Goal: Task Accomplishment & Management: Manage account settings

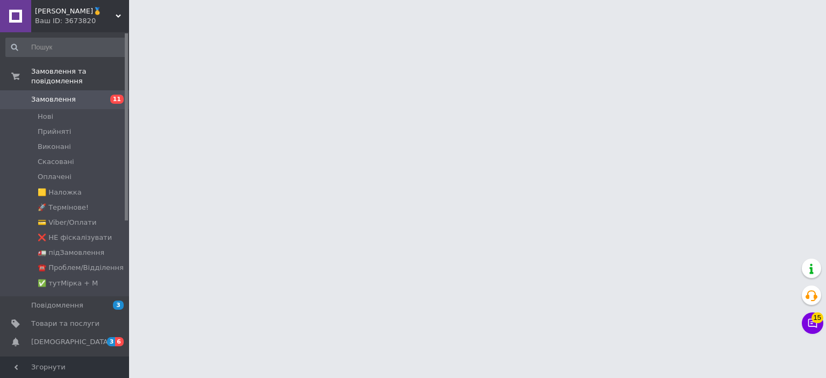
click at [82, 95] on span "Замовлення" at bounding box center [65, 100] width 68 height 10
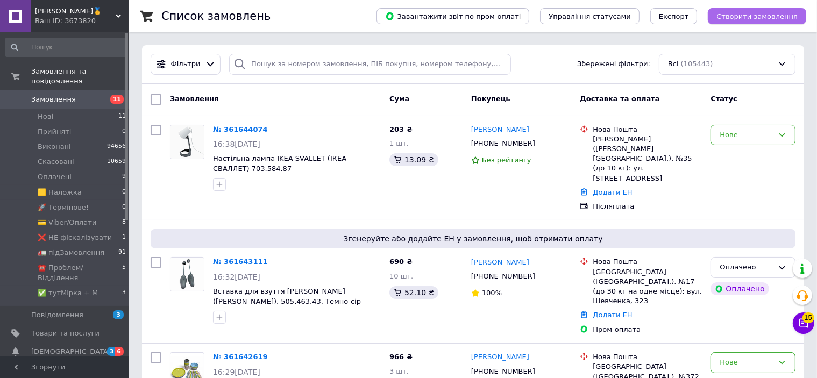
click at [762, 14] on span "Створити замовлення" at bounding box center [756, 16] width 81 height 8
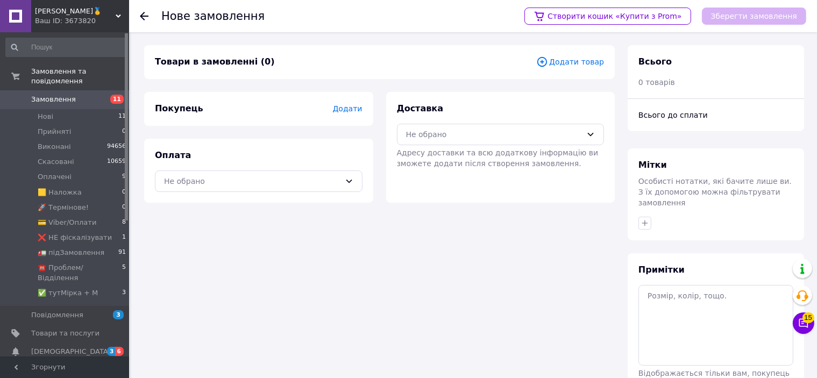
click at [353, 106] on span "Додати" at bounding box center [347, 108] width 30 height 9
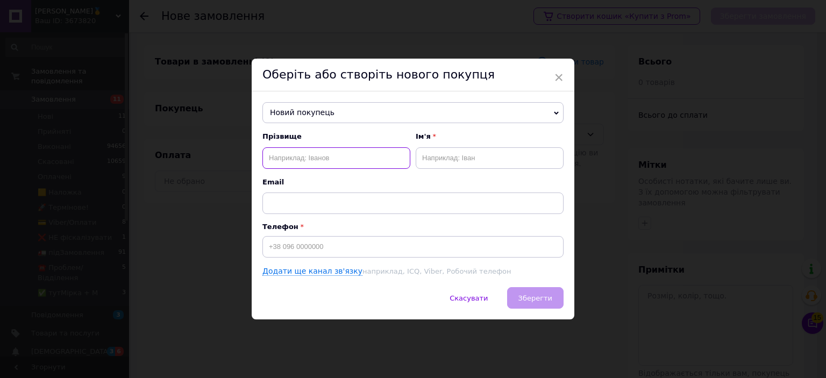
click at [311, 161] on input "text" at bounding box center [336, 158] width 148 height 22
type input "Камічаджі"
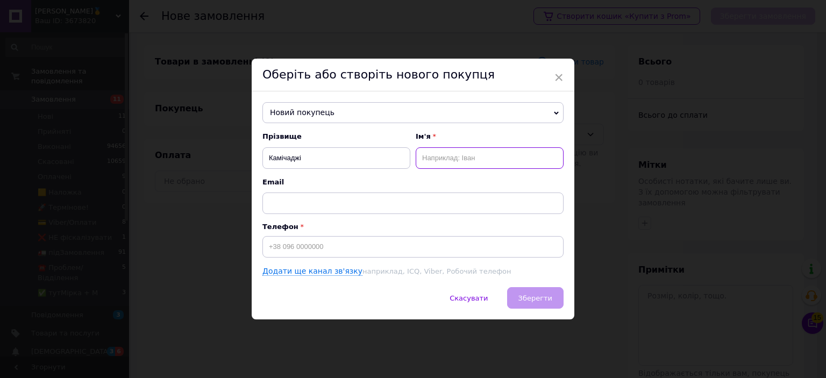
click at [441, 151] on input "text" at bounding box center [490, 158] width 148 height 22
type input "[PERSON_NAME]"
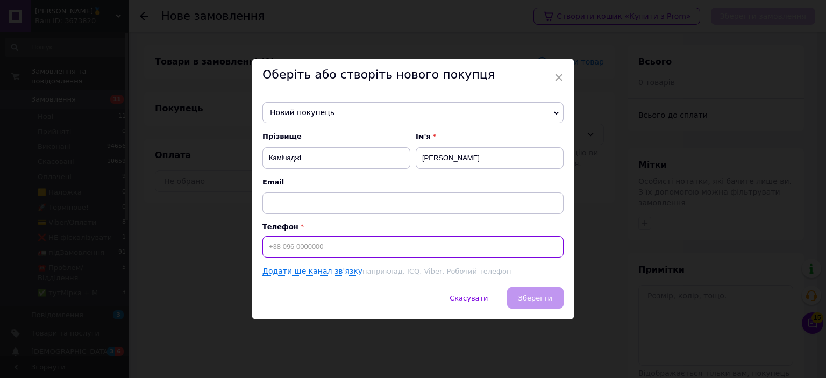
click at [347, 253] on input at bounding box center [412, 247] width 301 height 22
type input "[PHONE_NUMBER]"
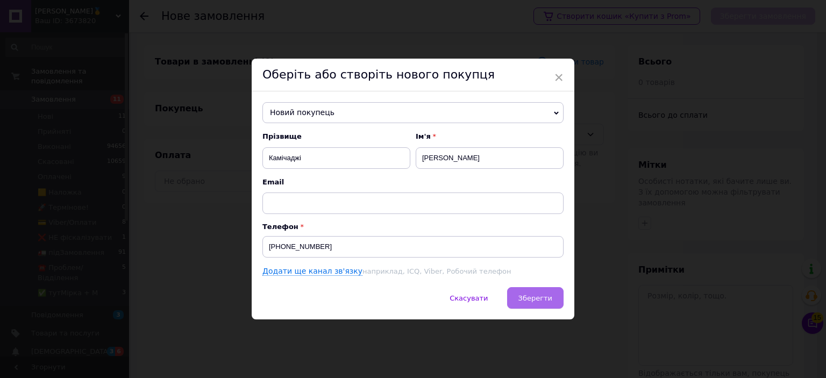
click at [533, 290] on button "Зберегти" at bounding box center [535, 298] width 56 height 22
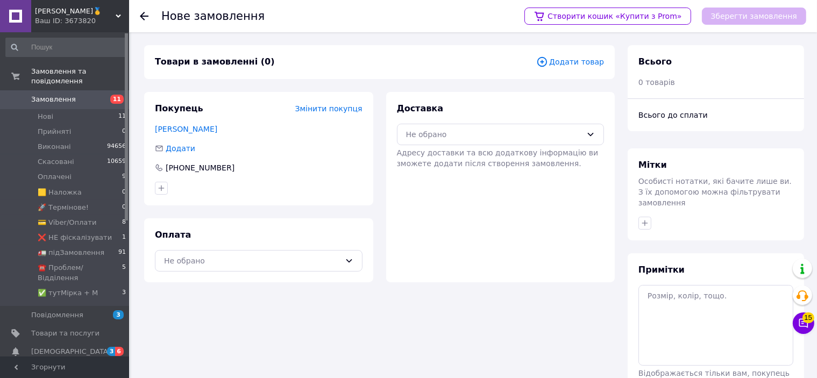
click at [245, 275] on div "Оплата Не обрано" at bounding box center [258, 250] width 229 height 64
click at [239, 259] on div "Не обрано" at bounding box center [252, 261] width 176 height 12
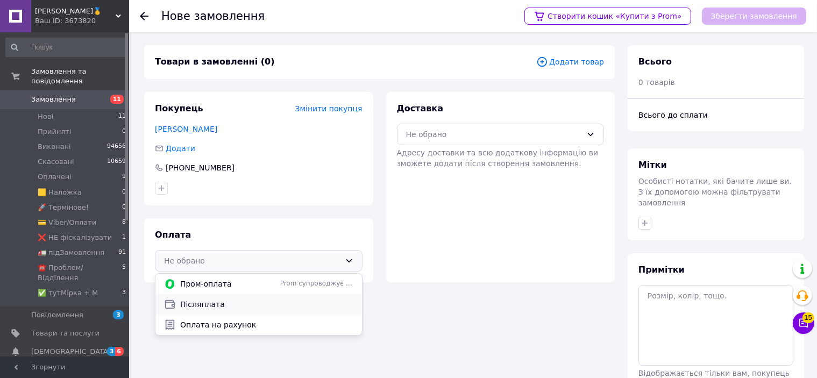
click at [239, 304] on span "Післяплата" at bounding box center [266, 304] width 173 height 11
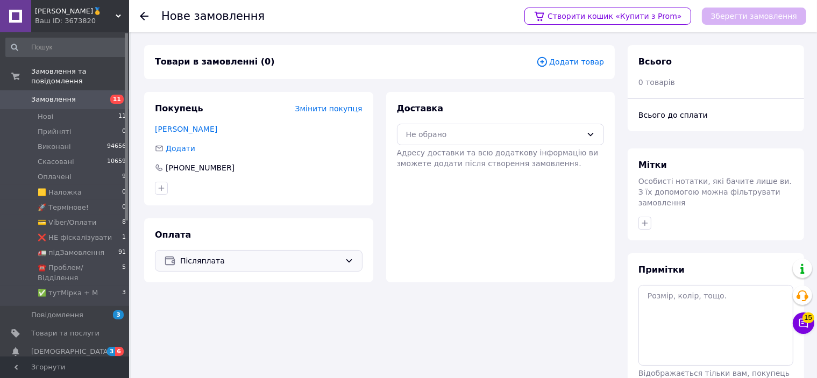
click at [579, 65] on span "Додати товар" at bounding box center [570, 62] width 68 height 12
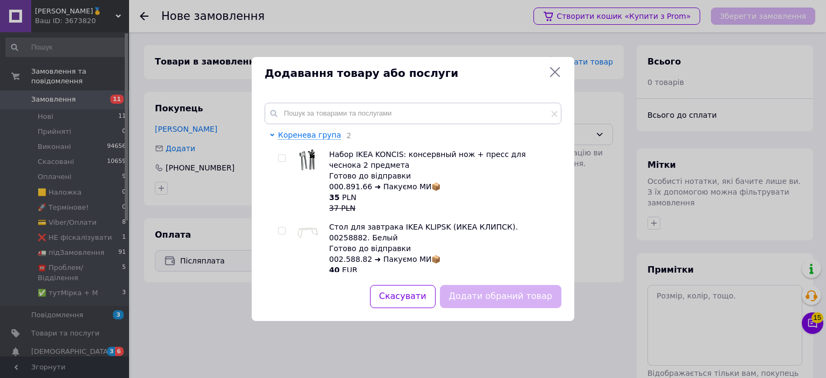
click at [355, 102] on div "Коренева група 2 Набор IKEA KONCIS: консервный нож + пресс для чеснока 2 предме…" at bounding box center [413, 187] width 323 height 195
click at [339, 118] on input "text" at bounding box center [412, 114] width 297 height 22
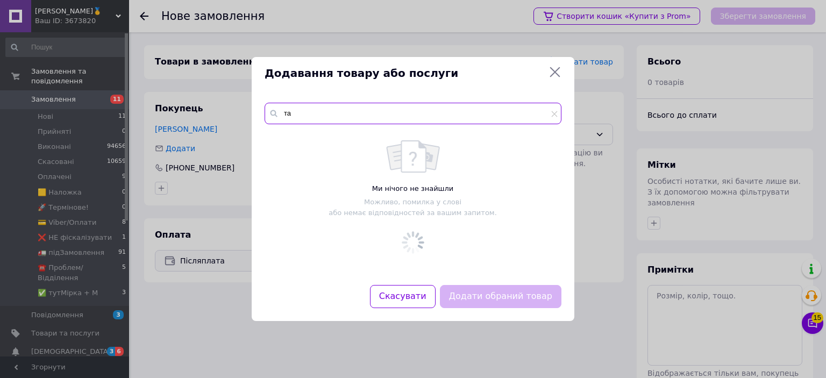
type input "т"
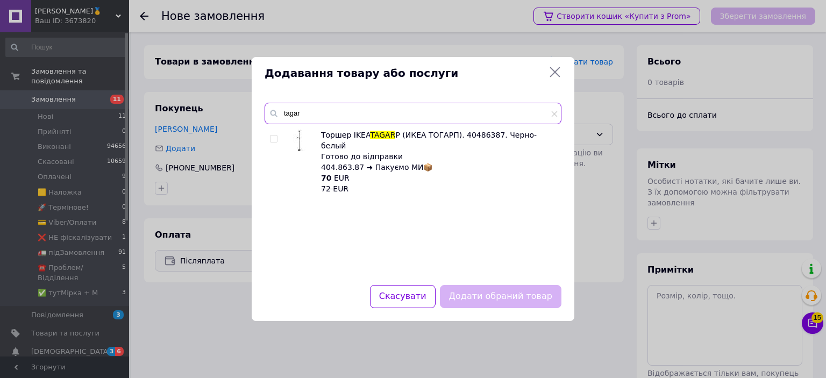
type input "tagar"
click at [273, 142] on input "checkbox" at bounding box center [273, 138] width 7 height 7
checkbox input "true"
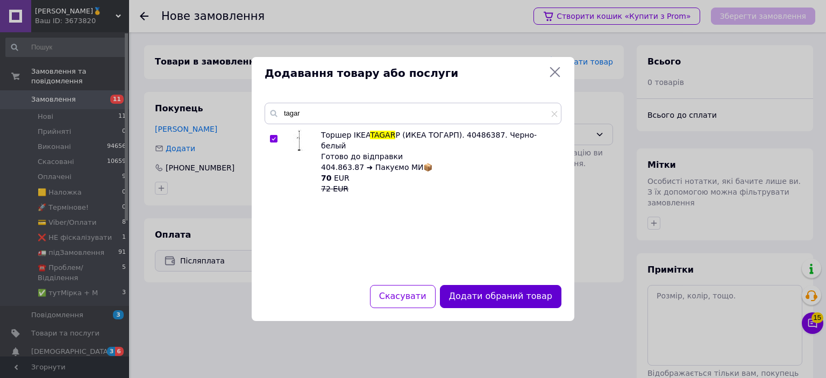
click at [518, 285] on div "Додати обраний товар" at bounding box center [501, 296] width 126 height 27
click at [514, 294] on button "Додати обраний товар" at bounding box center [500, 296] width 121 height 23
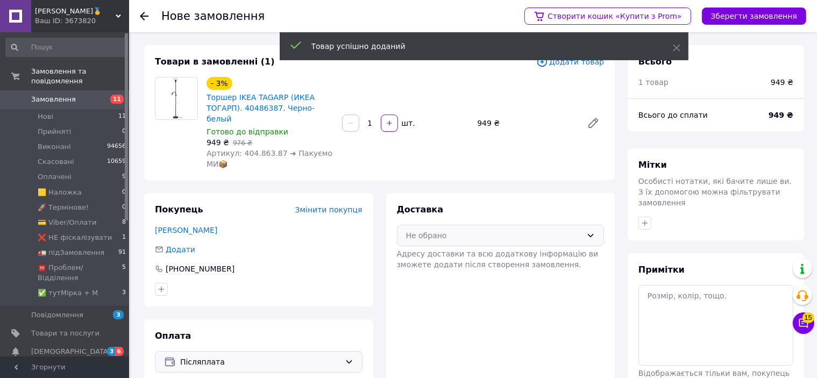
click at [453, 230] on div "Не обрано" at bounding box center [494, 236] width 176 height 12
click at [443, 256] on div "Нова Пошта (платна)" at bounding box center [500, 258] width 206 height 20
click at [775, 25] on div "Створити кошик «Купити з Prom» Зберегти замовлення" at bounding box center [659, 16] width 292 height 32
click at [771, 22] on button "Зберегти замовлення" at bounding box center [754, 16] width 104 height 17
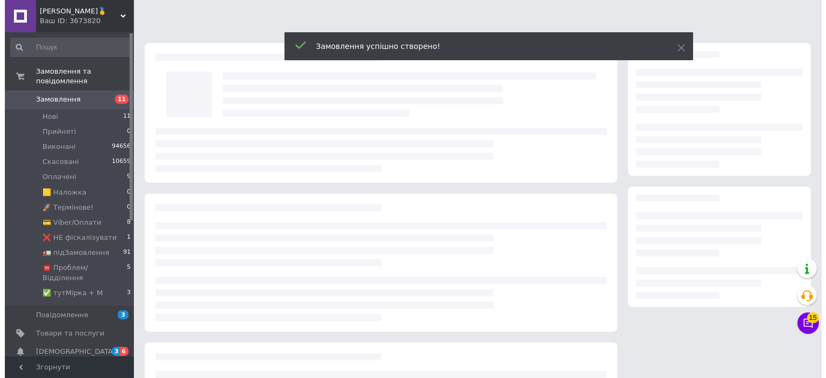
scroll to position [54, 0]
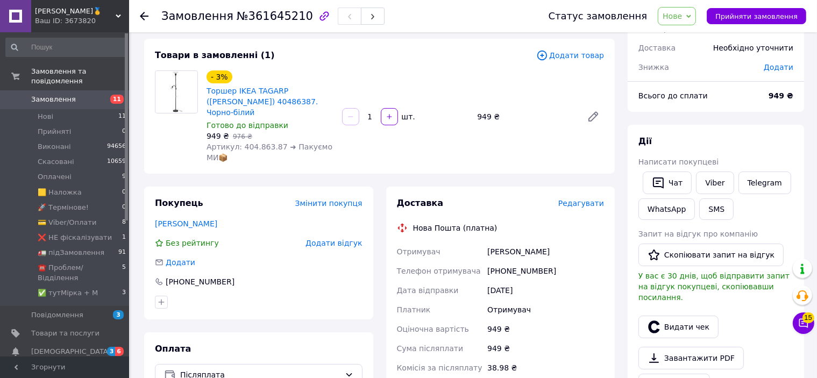
click at [589, 199] on span "Редагувати" at bounding box center [581, 203] width 46 height 9
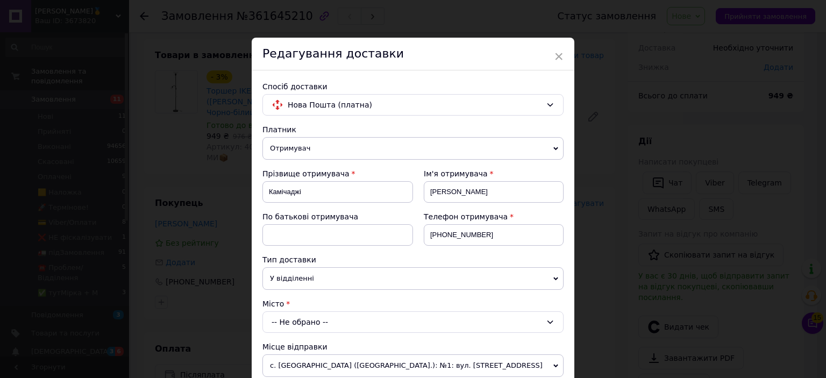
scroll to position [108, 0]
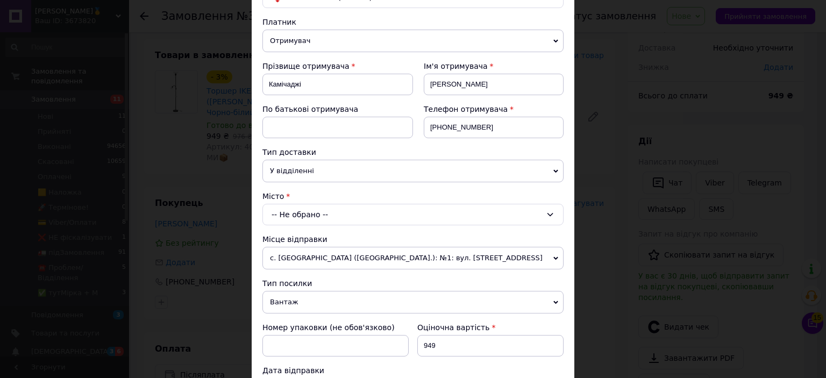
click at [354, 206] on div "-- Не обрано --" at bounding box center [412, 215] width 301 height 22
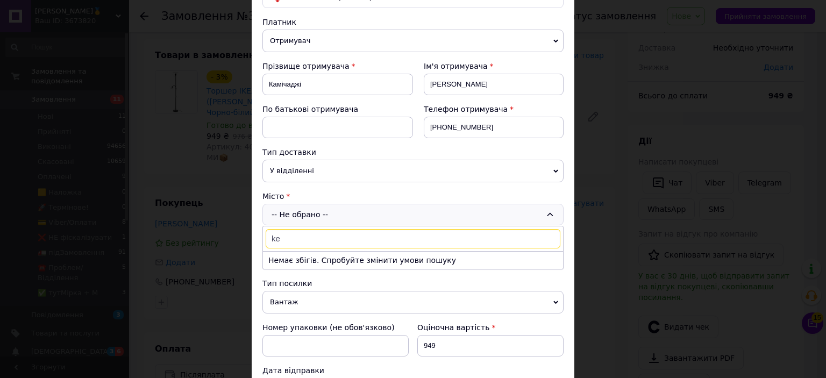
type input "k"
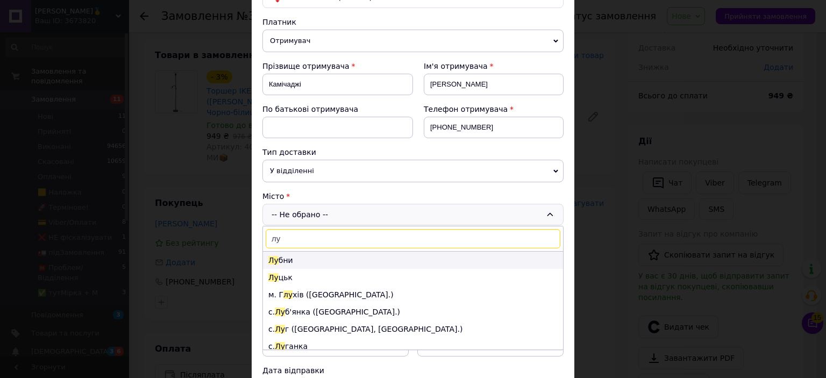
type input "лу"
click at [296, 260] on li "Лу бни" at bounding box center [413, 260] width 300 height 17
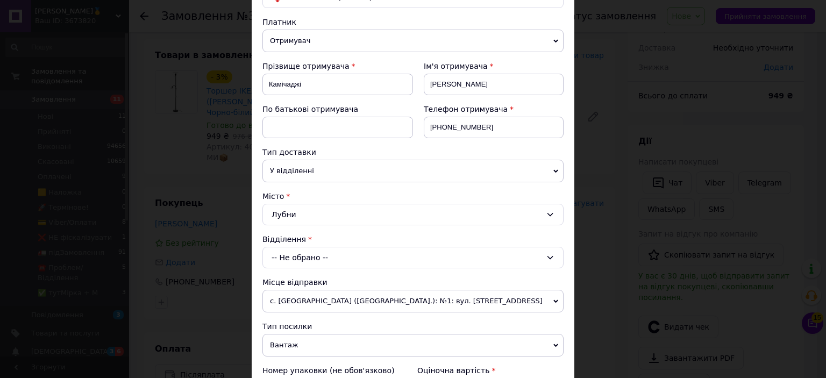
click at [297, 262] on div "-- Не обрано --" at bounding box center [412, 258] width 301 height 22
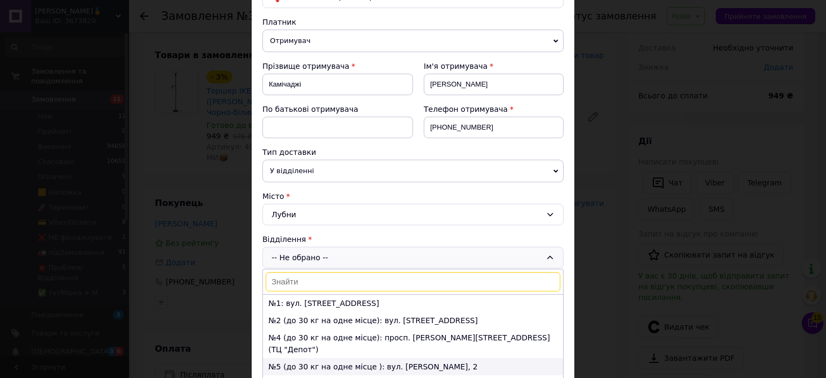
click at [314, 358] on li "№5 (до 30 кг на одне місце ): вул. [PERSON_NAME], 2" at bounding box center [413, 366] width 300 height 17
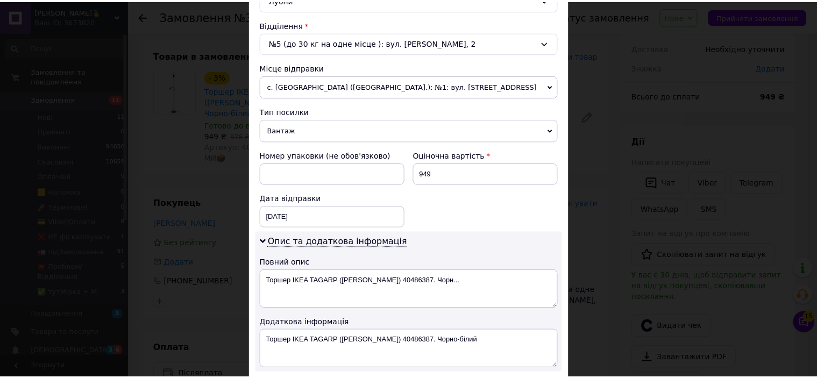
scroll to position [538, 0]
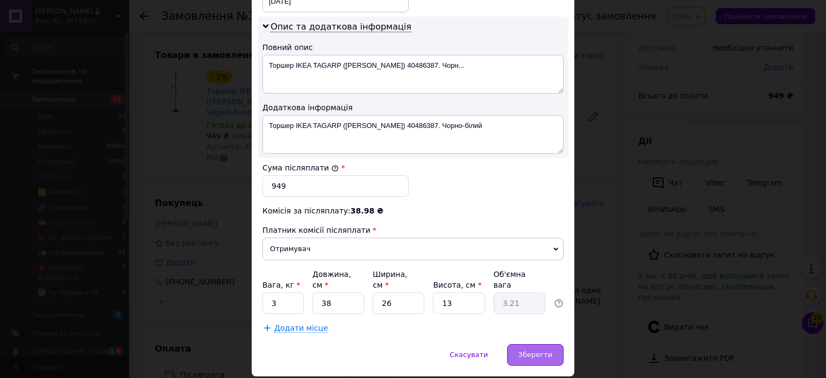
click at [533, 344] on div "Зберегти" at bounding box center [535, 355] width 56 height 22
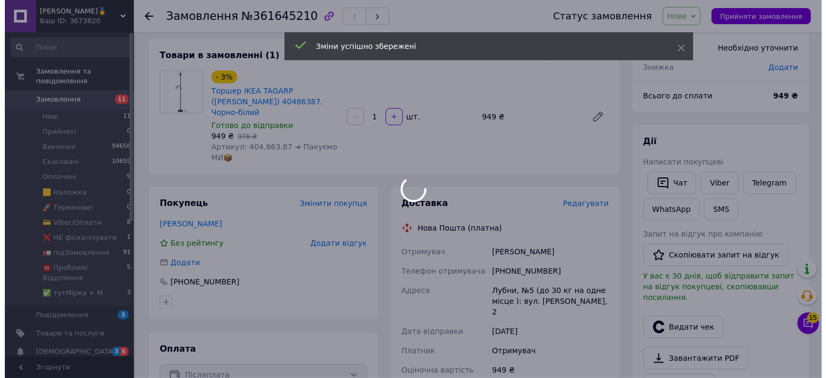
scroll to position [269, 0]
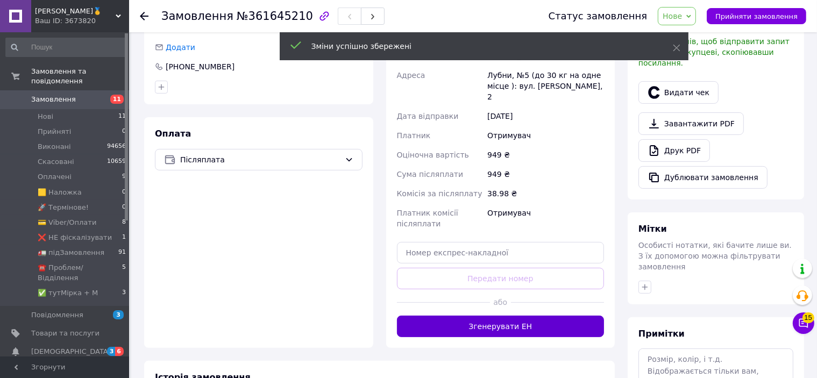
click at [542, 316] on button "Згенерувати ЕН" at bounding box center [500, 327] width 207 height 22
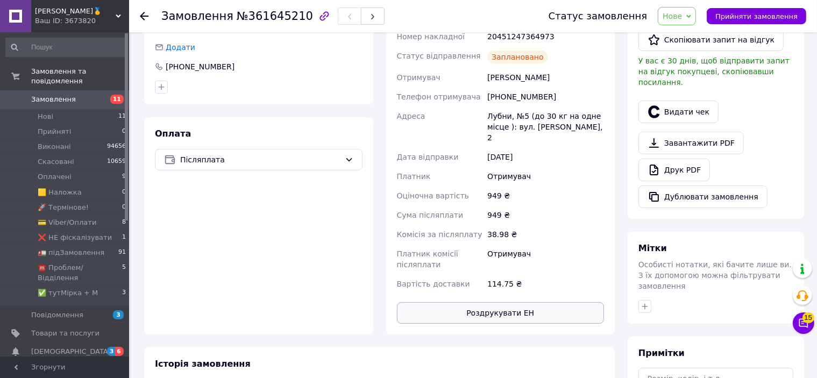
click at [505, 311] on button "Роздрукувати ЕН" at bounding box center [500, 313] width 207 height 22
click at [694, 101] on button "Видати чек" at bounding box center [678, 112] width 80 height 23
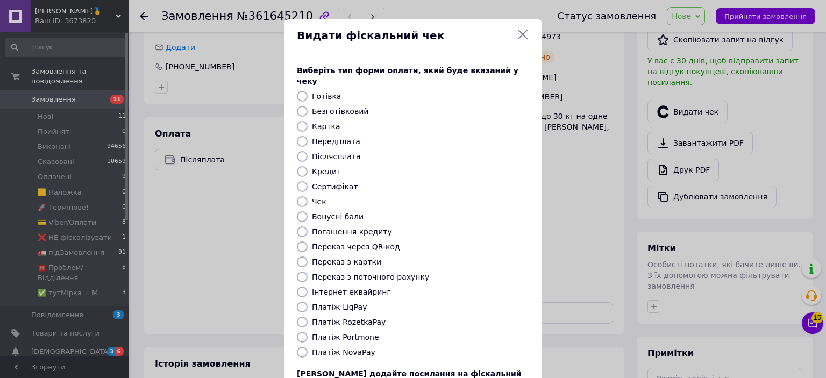
click at [338, 318] on label "Платіж RozetkaPay" at bounding box center [349, 322] width 74 height 9
click at [307, 317] on input "Платіж RozetkaPay" at bounding box center [302, 322] width 11 height 11
radio input "true"
click at [341, 348] on label "Платіж NovaPay" at bounding box center [343, 352] width 63 height 9
click at [307, 347] on input "Платіж NovaPay" at bounding box center [302, 352] width 11 height 11
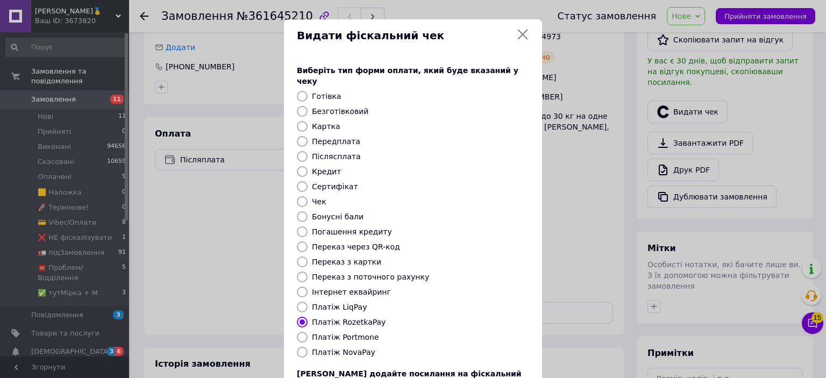
radio input "true"
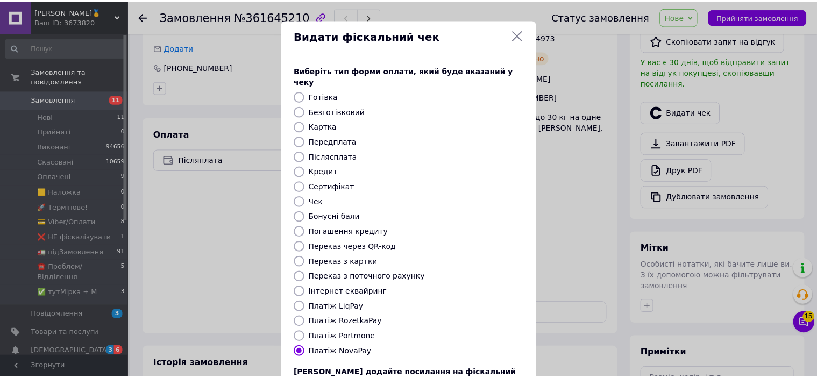
scroll to position [83, 0]
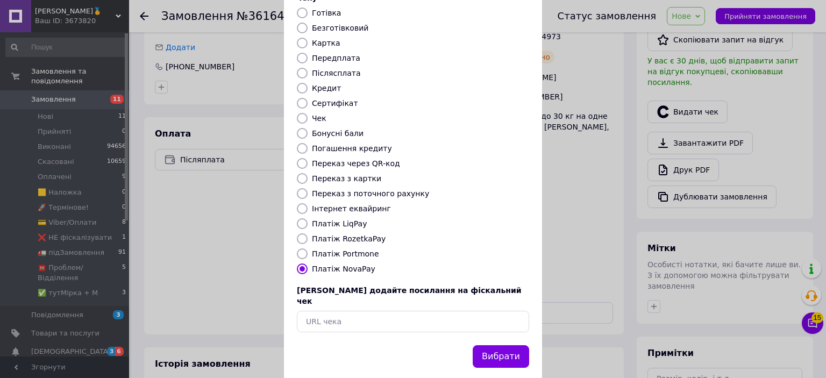
click at [495, 345] on button "Вибрати" at bounding box center [501, 356] width 56 height 23
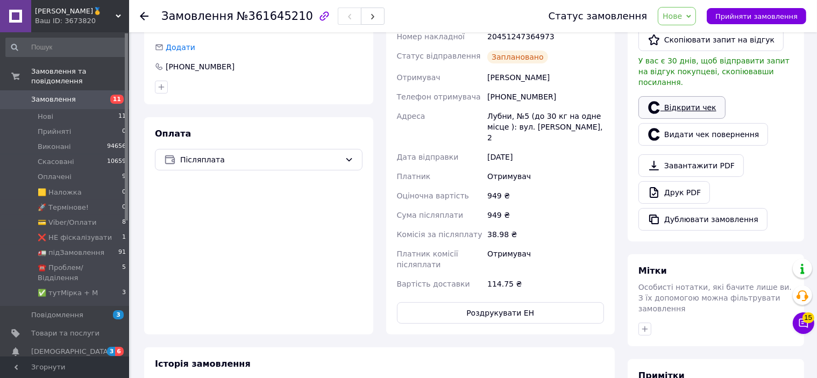
click at [677, 96] on link "Відкрити чек" at bounding box center [681, 107] width 87 height 23
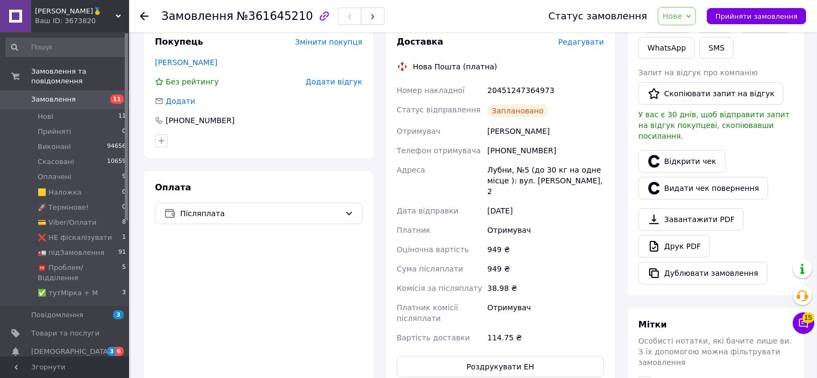
click at [523, 69] on div "Доставка Редагувати Нова Пошта (платна) Номер накладної 20451247364973 Статус в…" at bounding box center [500, 206] width 207 height 341
click at [521, 82] on div "20451247364973" at bounding box center [545, 90] width 121 height 19
click at [524, 82] on div "20451247364973" at bounding box center [545, 90] width 121 height 19
copy div "20451247364973"
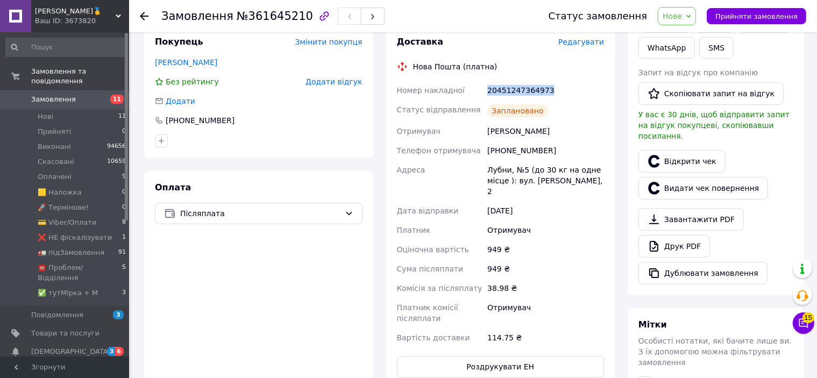
scroll to position [54, 0]
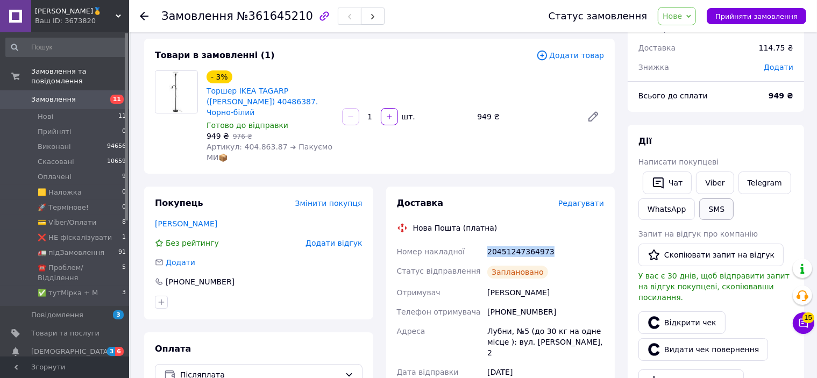
click at [703, 204] on button "SMS" at bounding box center [716, 209] width 34 height 22
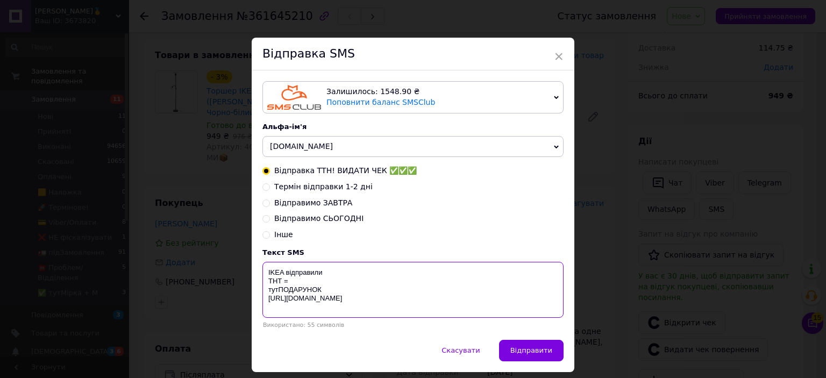
click at [351, 290] on textarea "IKEA відправили ТНТ = тутПОДАРУНОК [URL][DOMAIN_NAME]" at bounding box center [412, 290] width 301 height 56
click at [349, 275] on textarea "IKEA відправили ТНТ = тутПОДАРУНОК [URL][DOMAIN_NAME]" at bounding box center [412, 290] width 301 height 56
click at [352, 279] on textarea "IKEA відправили ТНТ = тутПОДАРУНОК [URL][DOMAIN_NAME]" at bounding box center [412, 290] width 301 height 56
click at [359, 283] on textarea "IKEA відправили ТНТ = тутПОДАРУНОК [URL][DOMAIN_NAME]" at bounding box center [412, 290] width 301 height 56
paste textarea "20451247364973"
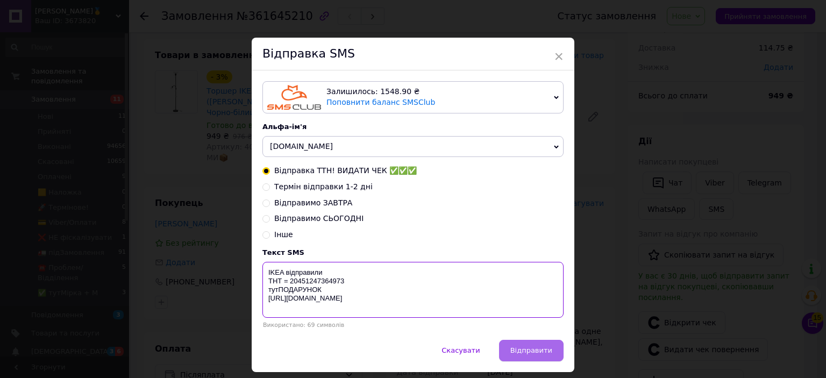
type textarea "IKEA відправили ТНТ = 20451247364973 тутПОДАРУНОК [URL][DOMAIN_NAME]"
click at [531, 350] on span "Відправити" at bounding box center [531, 350] width 42 height 8
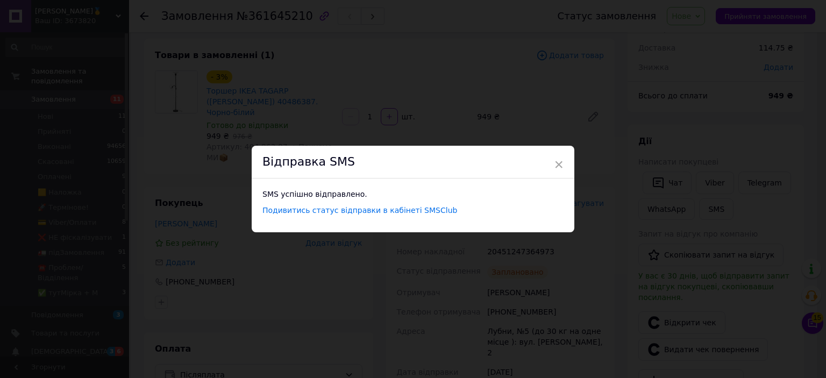
click at [609, 26] on div "× Відправка SMS SMS успішно відправлено. Подивитись статус відправки в кабінеті…" at bounding box center [413, 189] width 826 height 378
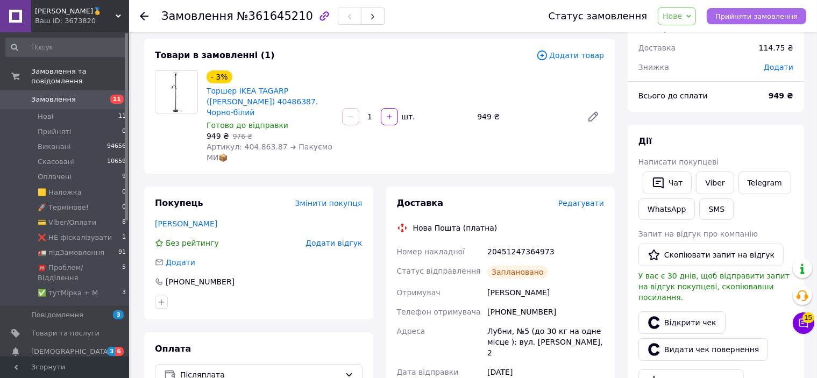
click at [778, 19] on span "Прийняти замовлення" at bounding box center [756, 16] width 82 height 8
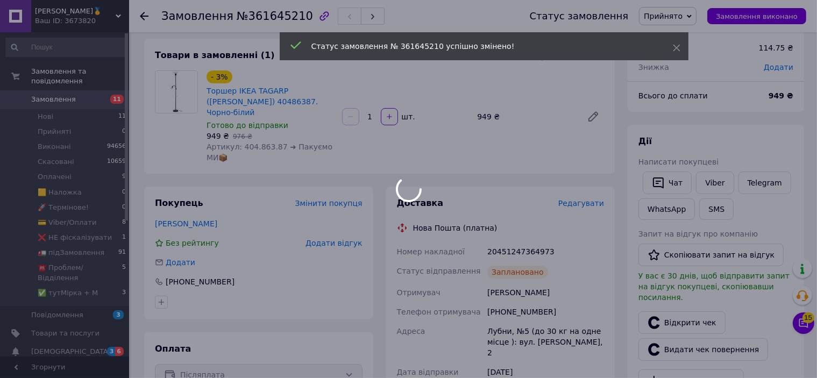
click at [778, 18] on div at bounding box center [408, 189] width 817 height 378
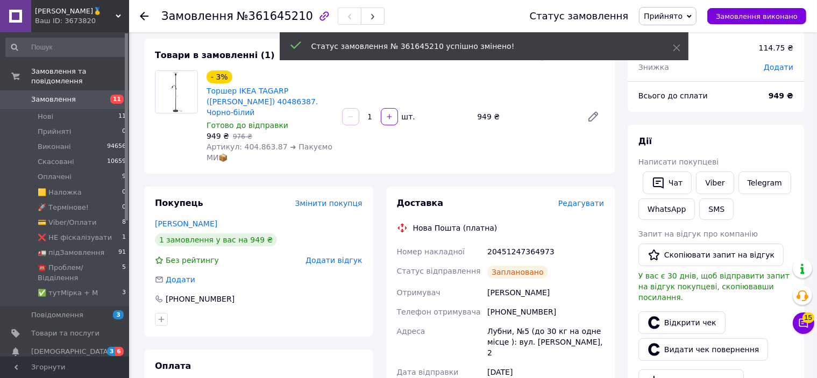
click at [778, 17] on span "Замовлення виконано" at bounding box center [756, 16] width 82 height 8
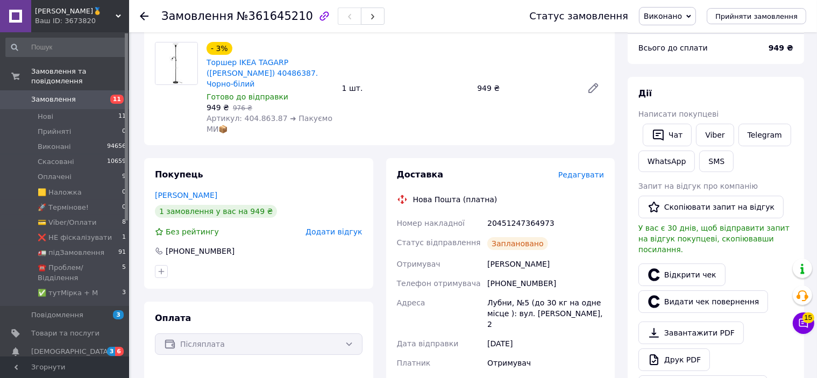
scroll to position [0, 0]
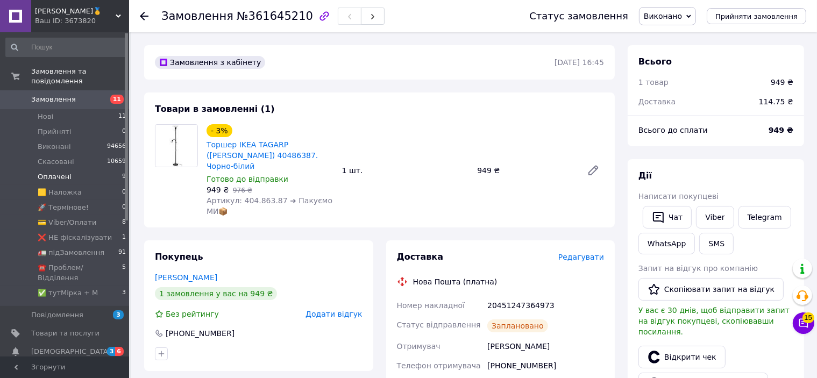
click at [56, 172] on span "Оплачені" at bounding box center [55, 177] width 34 height 10
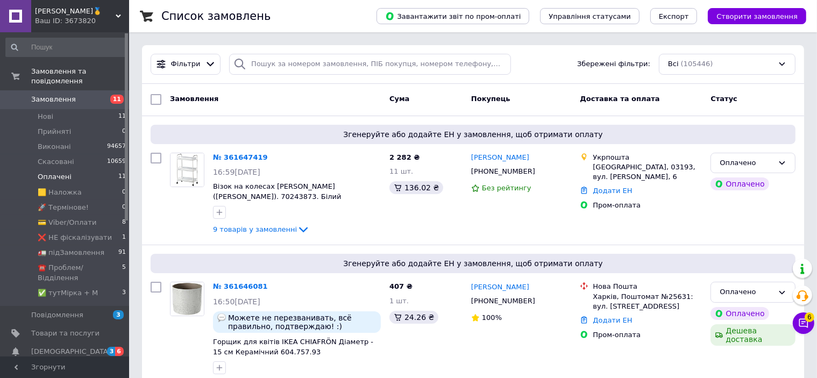
click at [65, 172] on span "Оплачені" at bounding box center [55, 177] width 34 height 10
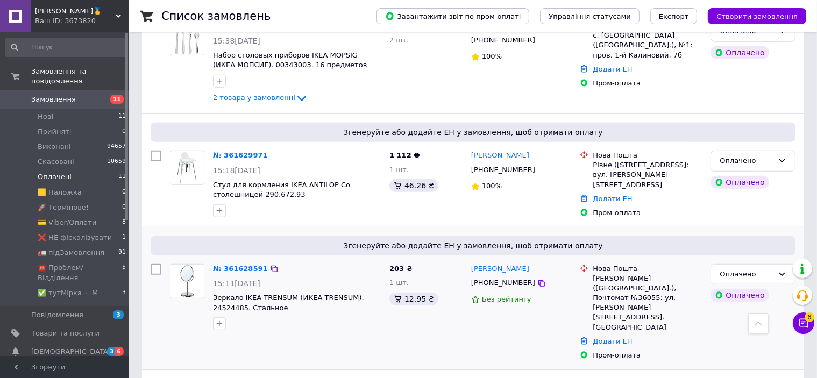
scroll to position [1112, 0]
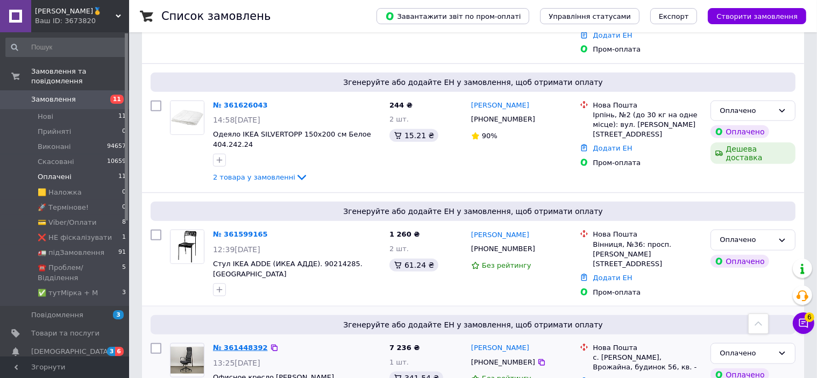
click at [244, 344] on link "№ 361448392" at bounding box center [240, 348] width 55 height 8
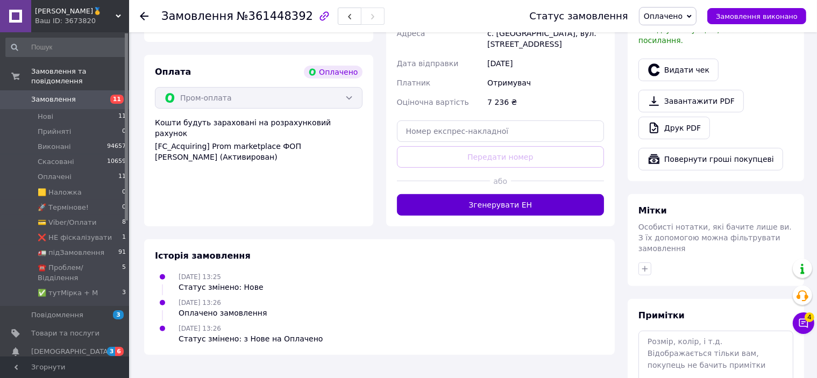
click at [521, 206] on button "Згенерувати ЕН" at bounding box center [500, 205] width 207 height 22
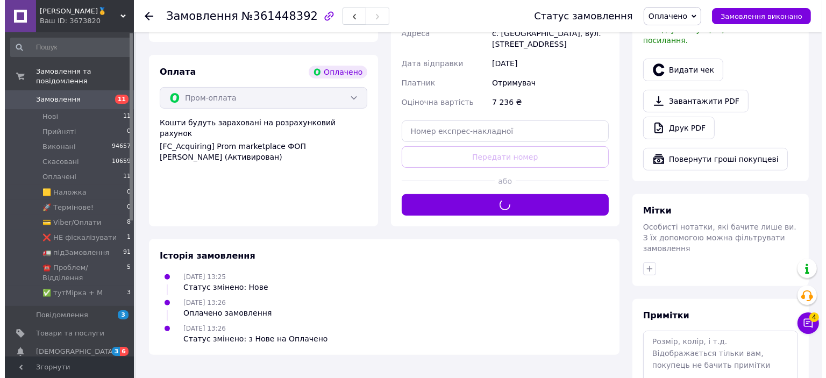
scroll to position [173, 0]
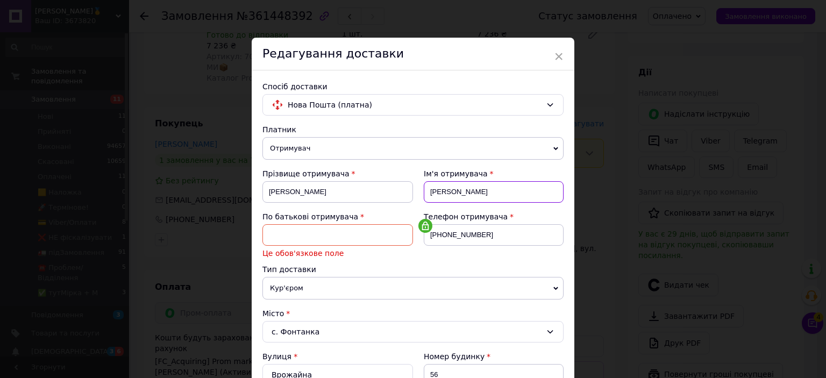
click at [455, 184] on input "[PERSON_NAME]" at bounding box center [494, 192] width 140 height 22
click at [295, 220] on span "По батькові отримувача" at bounding box center [310, 216] width 96 height 9
click at [294, 227] on input at bounding box center [337, 235] width 151 height 22
paste input "[PERSON_NAME]"
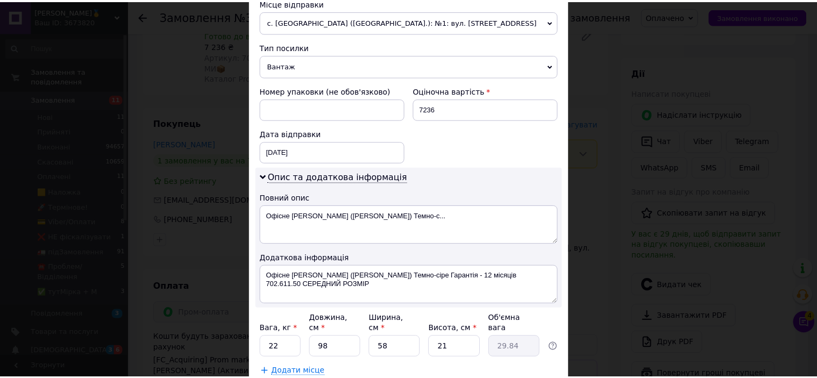
scroll to position [496, 0]
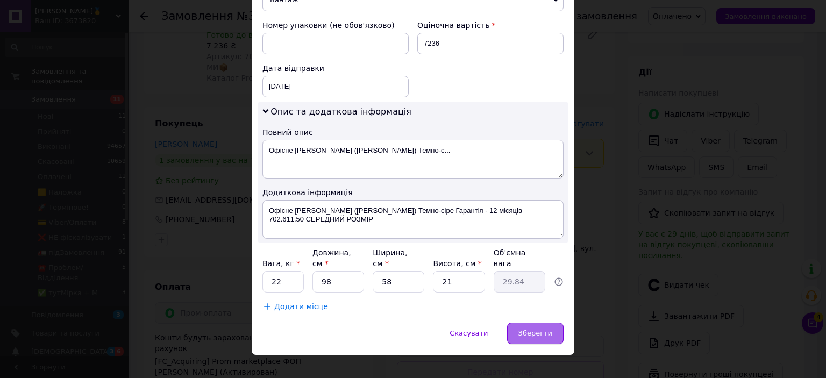
type input "[PERSON_NAME]"
click at [546, 323] on div "Зберегти" at bounding box center [535, 334] width 56 height 22
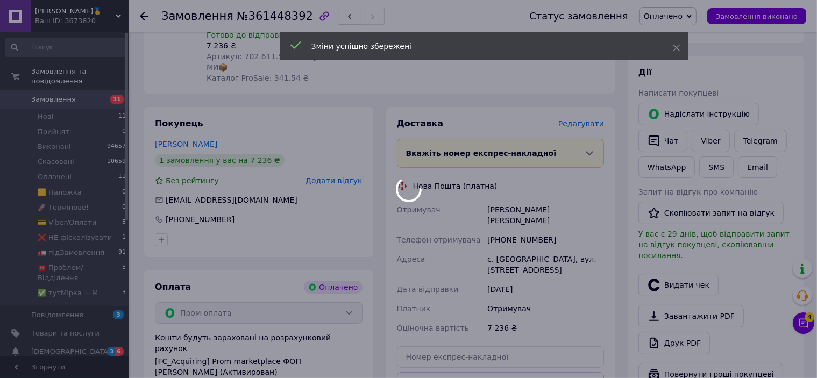
scroll to position [388, 0]
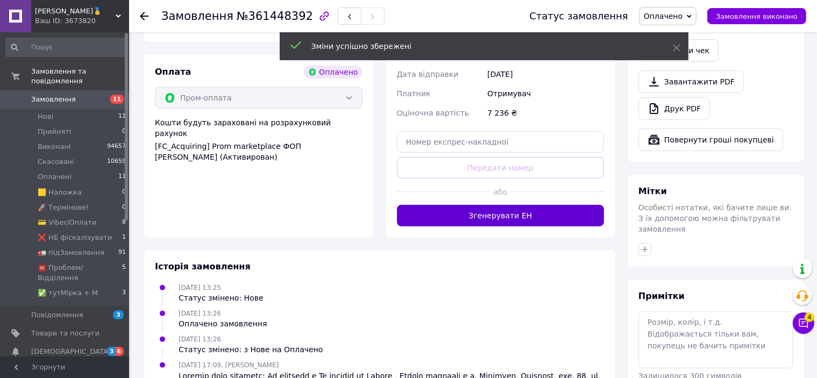
click at [518, 209] on button "Згенерувати ЕН" at bounding box center [500, 216] width 207 height 22
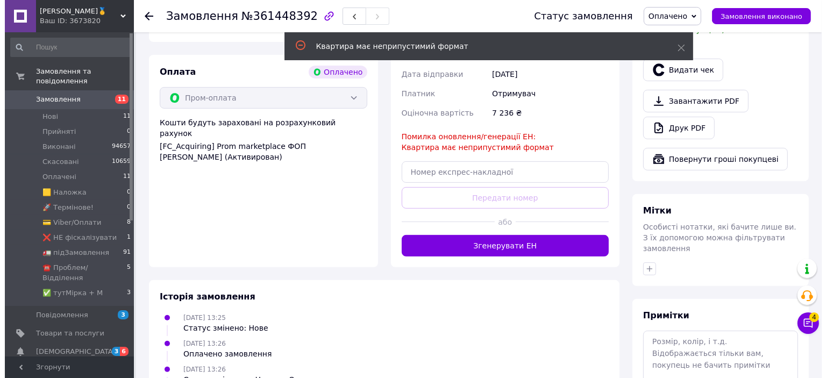
scroll to position [173, 0]
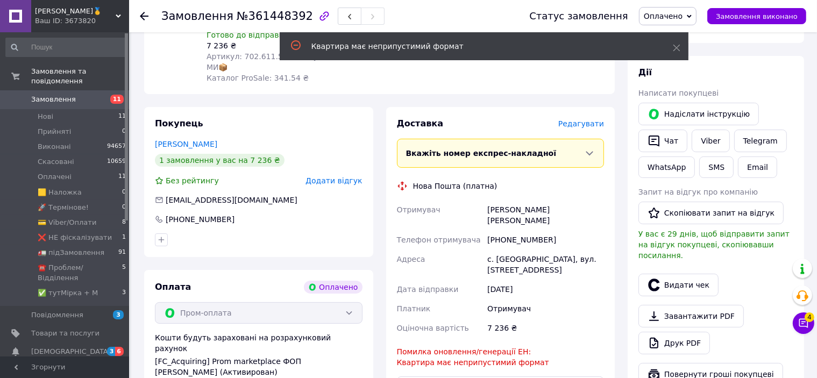
click at [578, 131] on div "Доставка [PERSON_NAME] Вкажіть номер експрес-накладної Обов'язково введіть номе…" at bounding box center [500, 295] width 207 height 354
click at [578, 127] on span "Редагувати" at bounding box center [581, 123] width 46 height 9
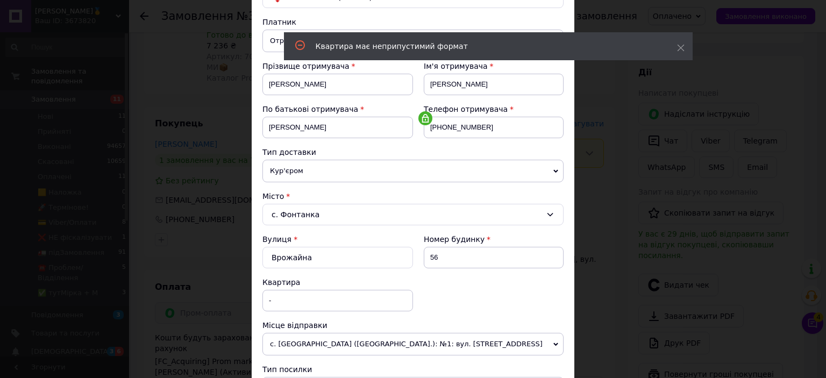
scroll to position [161, 0]
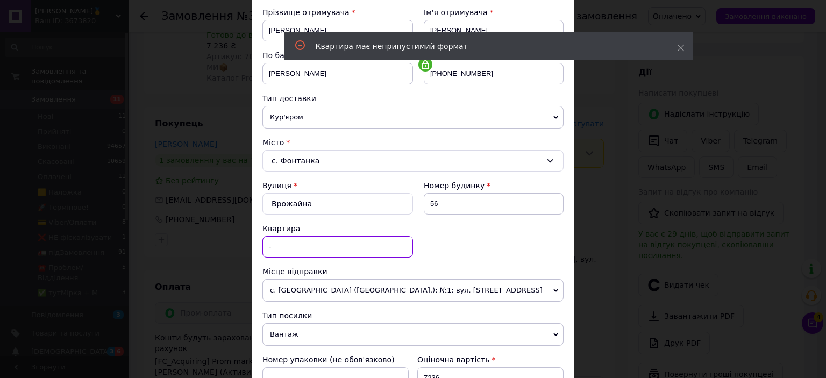
click at [310, 254] on input "-" at bounding box center [337, 247] width 151 height 22
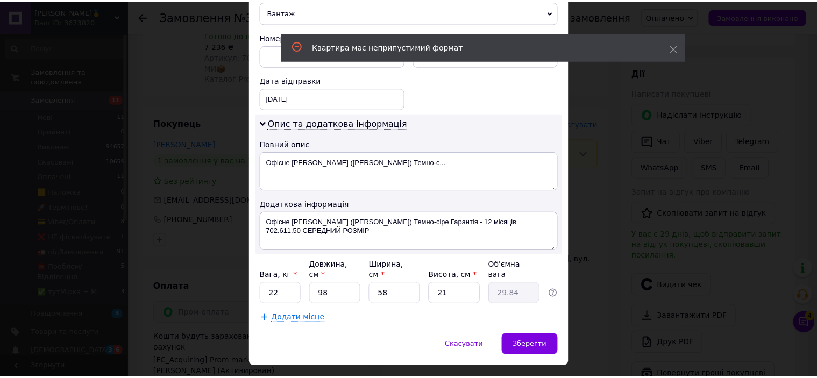
scroll to position [496, 0]
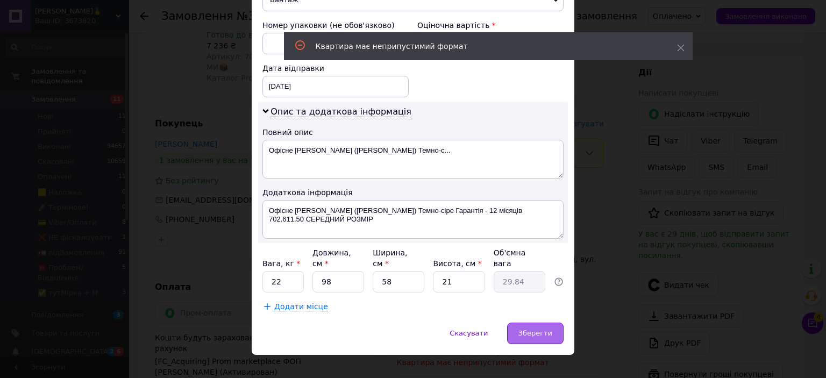
click at [542, 329] on span "Зберегти" at bounding box center [535, 333] width 34 height 8
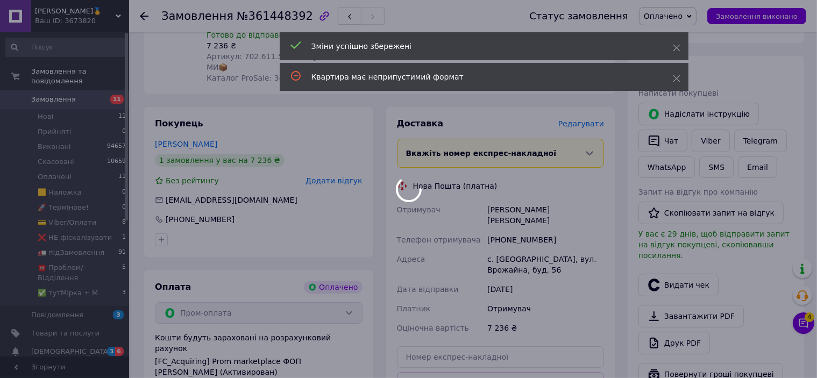
scroll to position [469, 0]
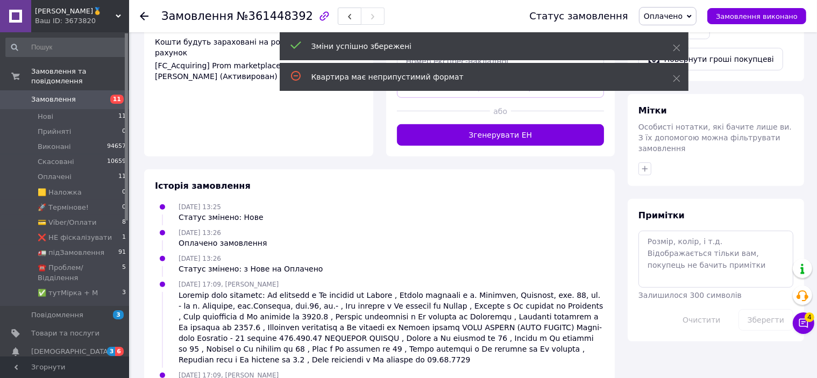
click at [510, 124] on button "Згенерувати ЕН" at bounding box center [500, 135] width 207 height 22
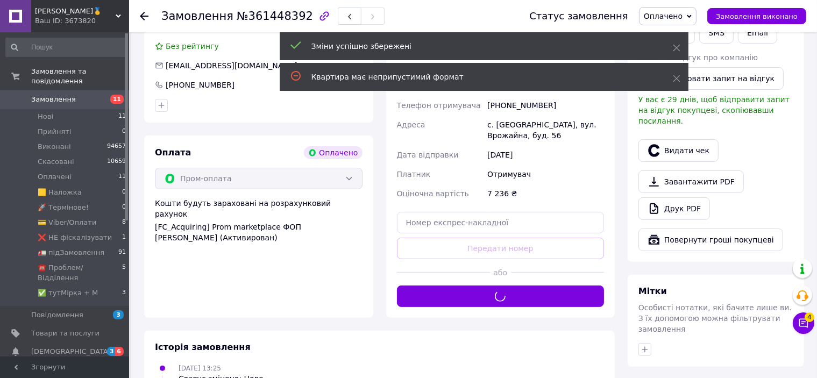
scroll to position [415, 0]
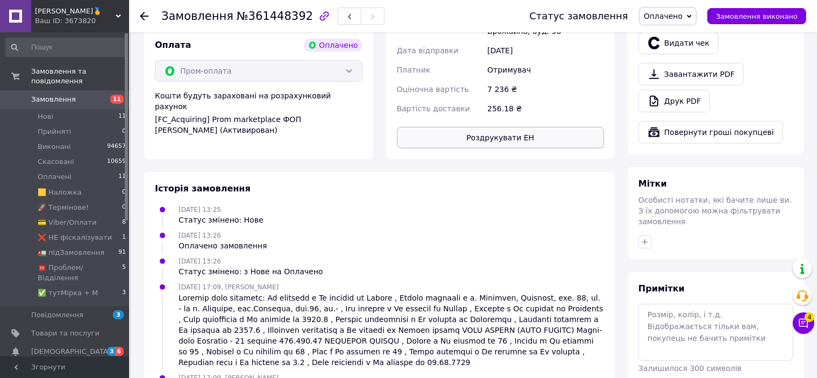
click at [498, 127] on button "Роздрукувати ЕН" at bounding box center [500, 138] width 207 height 22
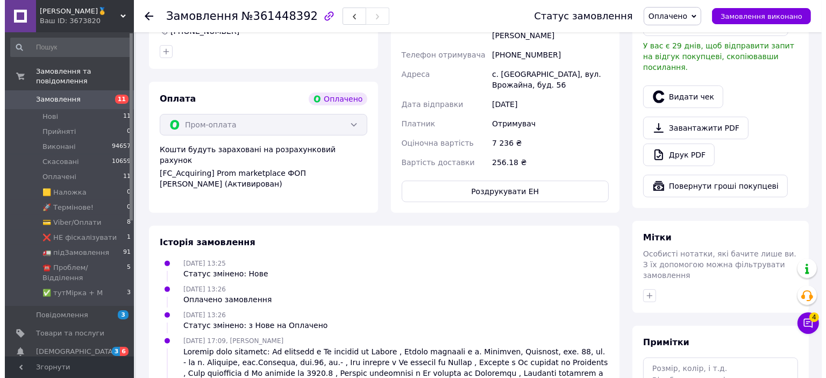
scroll to position [200, 0]
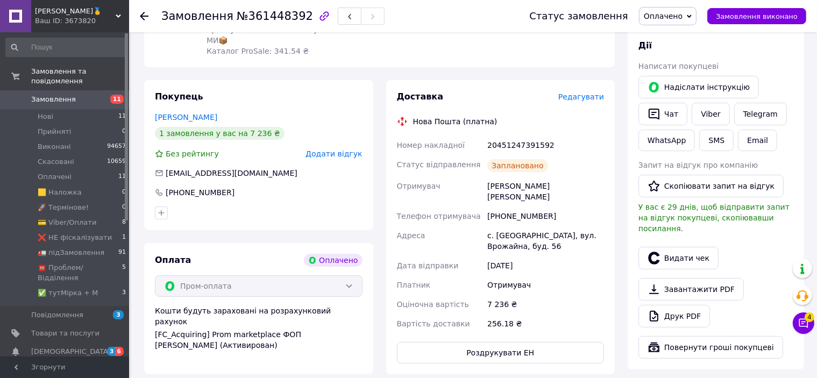
click at [519, 145] on div "20451247391592" at bounding box center [545, 144] width 121 height 19
copy div "20451247391592"
click at [188, 190] on div "[PHONE_NUMBER]" at bounding box center [199, 192] width 71 height 11
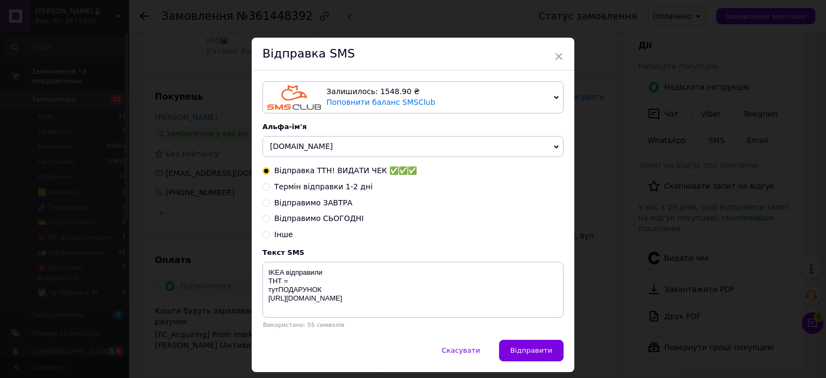
scroll to position [33, 0]
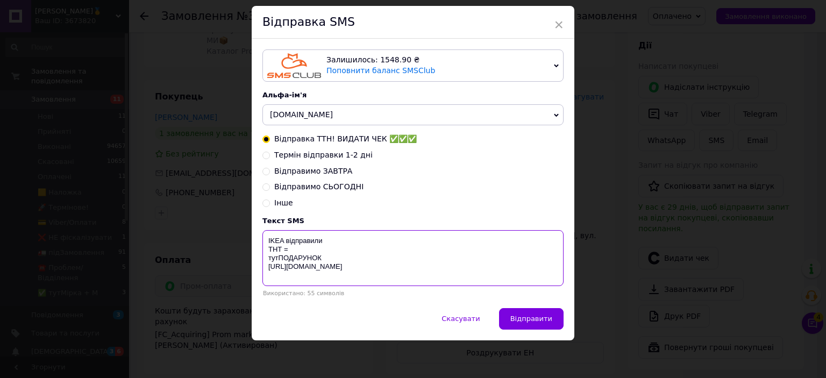
click at [293, 251] on textarea "IKEA відправили ТНТ = тутПОДАРУНОК [URL][DOMAIN_NAME]" at bounding box center [412, 258] width 301 height 56
paste textarea "20451247391592"
type textarea "IKEA відправили ТНТ = 20451247391592 тутПОДАРУНОК [URL][DOMAIN_NAME]"
click at [550, 318] on button "Відправити" at bounding box center [531, 319] width 65 height 22
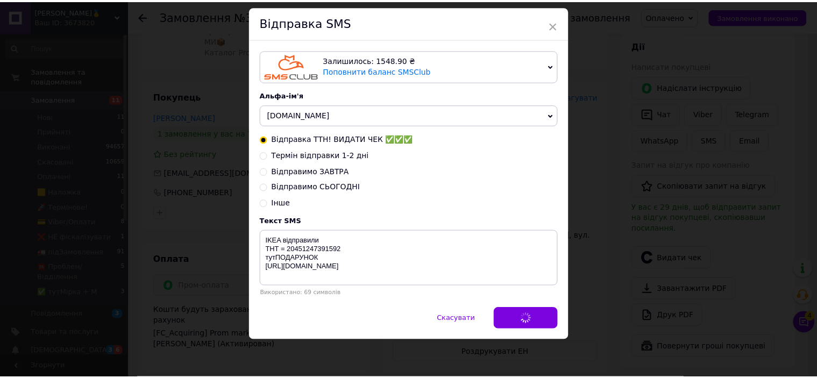
scroll to position [0, 0]
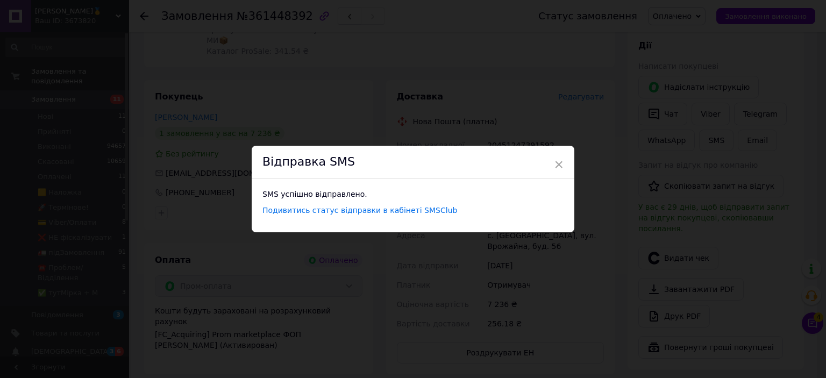
click at [397, 75] on div "× Відправка SMS SMS успішно відправлено. Подивитись статус відправки в кабінеті…" at bounding box center [413, 189] width 826 height 378
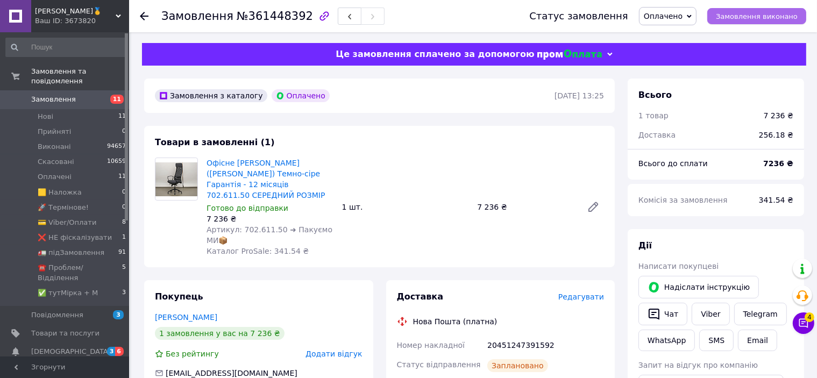
click at [776, 22] on button "Замовлення виконано" at bounding box center [756, 16] width 99 height 16
